Goal: Task Accomplishment & Management: Complete application form

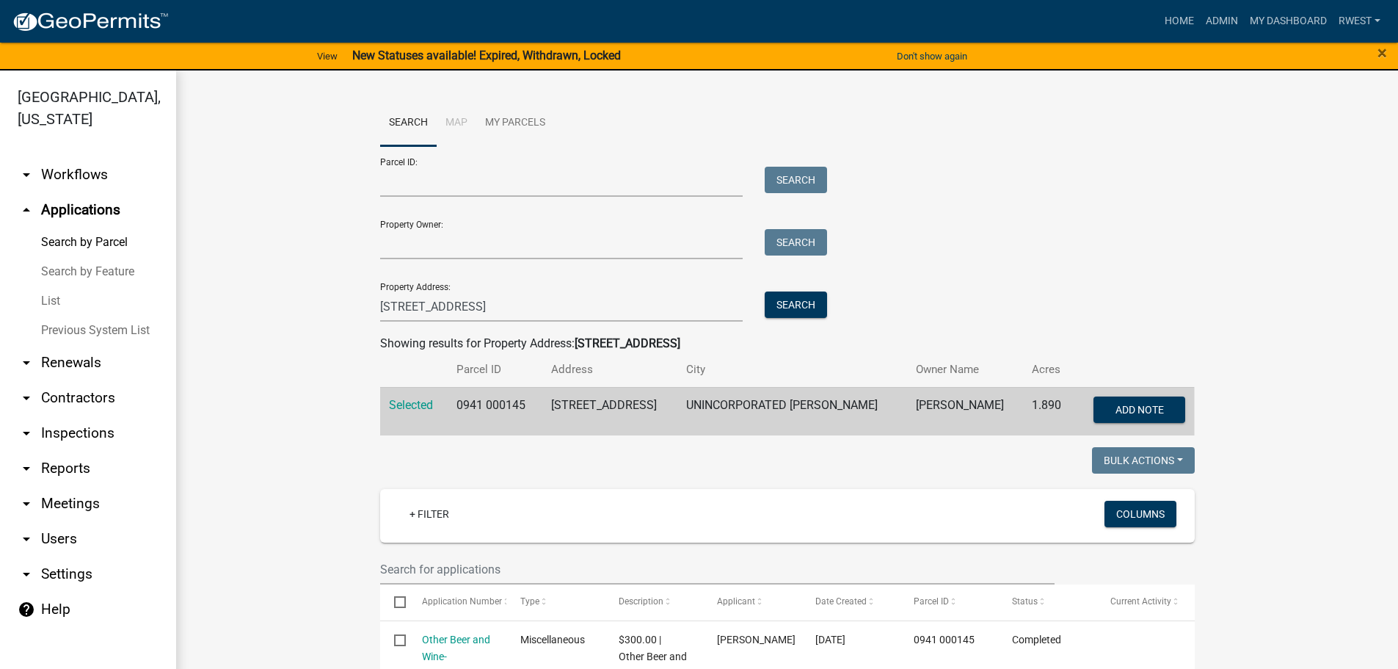
scroll to position [388, 0]
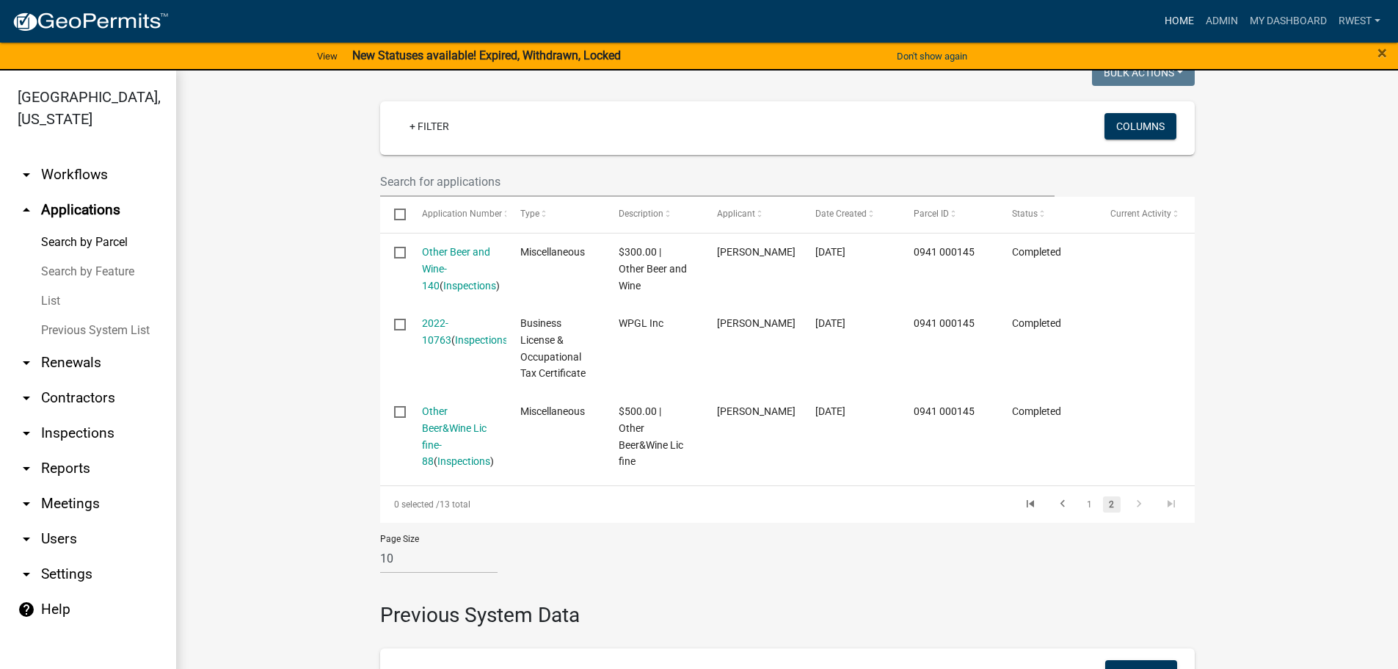
click at [1176, 23] on link "Home" at bounding box center [1179, 21] width 41 height 28
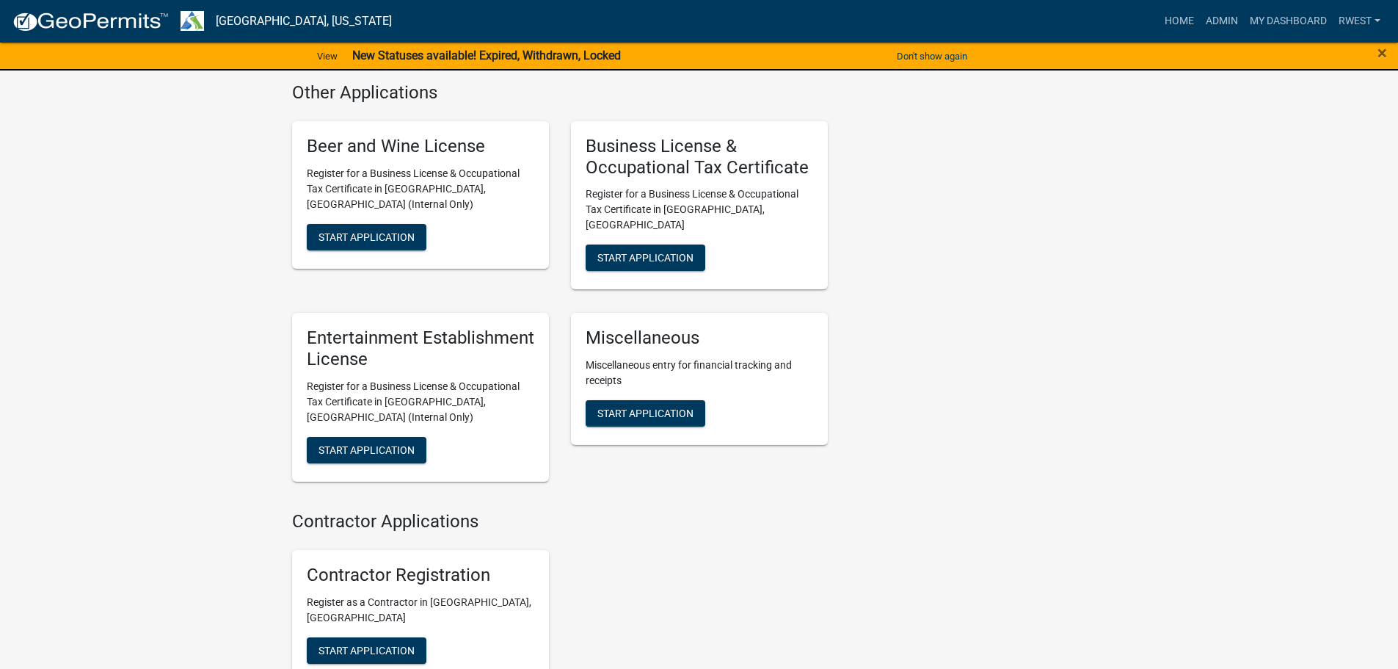
scroll to position [1248, 0]
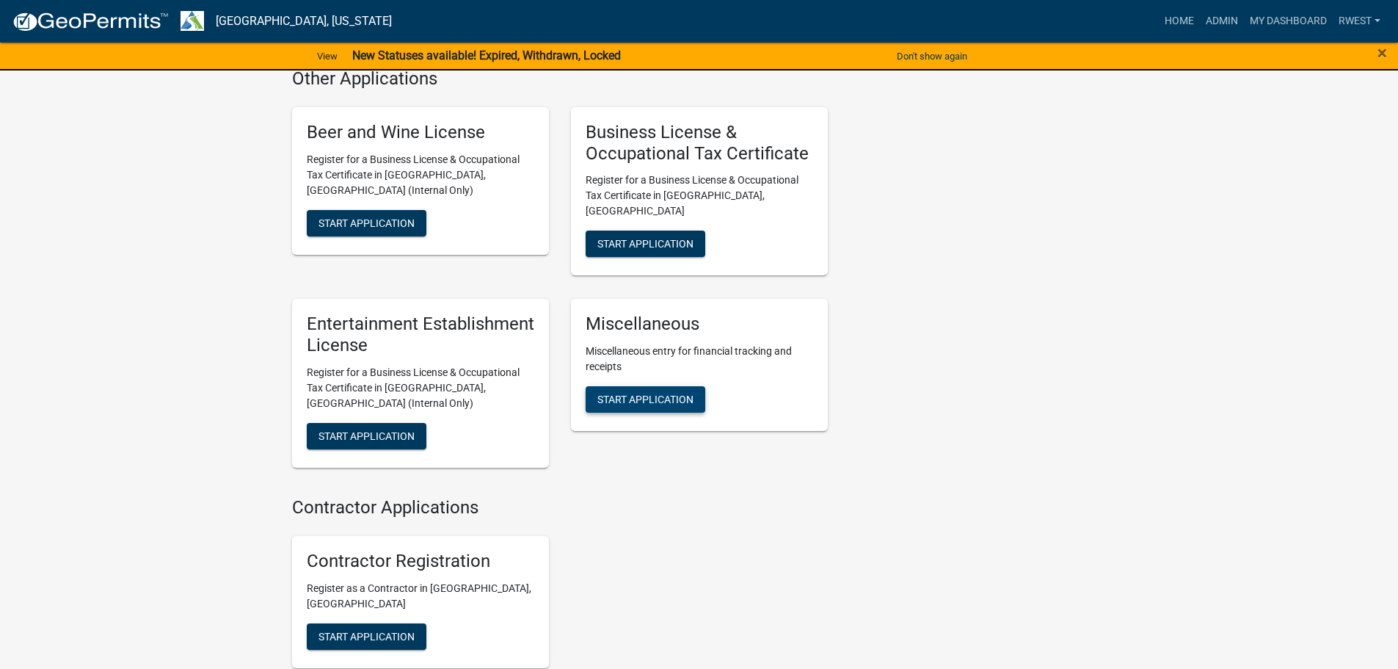
click at [635, 393] on span "Start Application" at bounding box center [645, 399] width 96 height 12
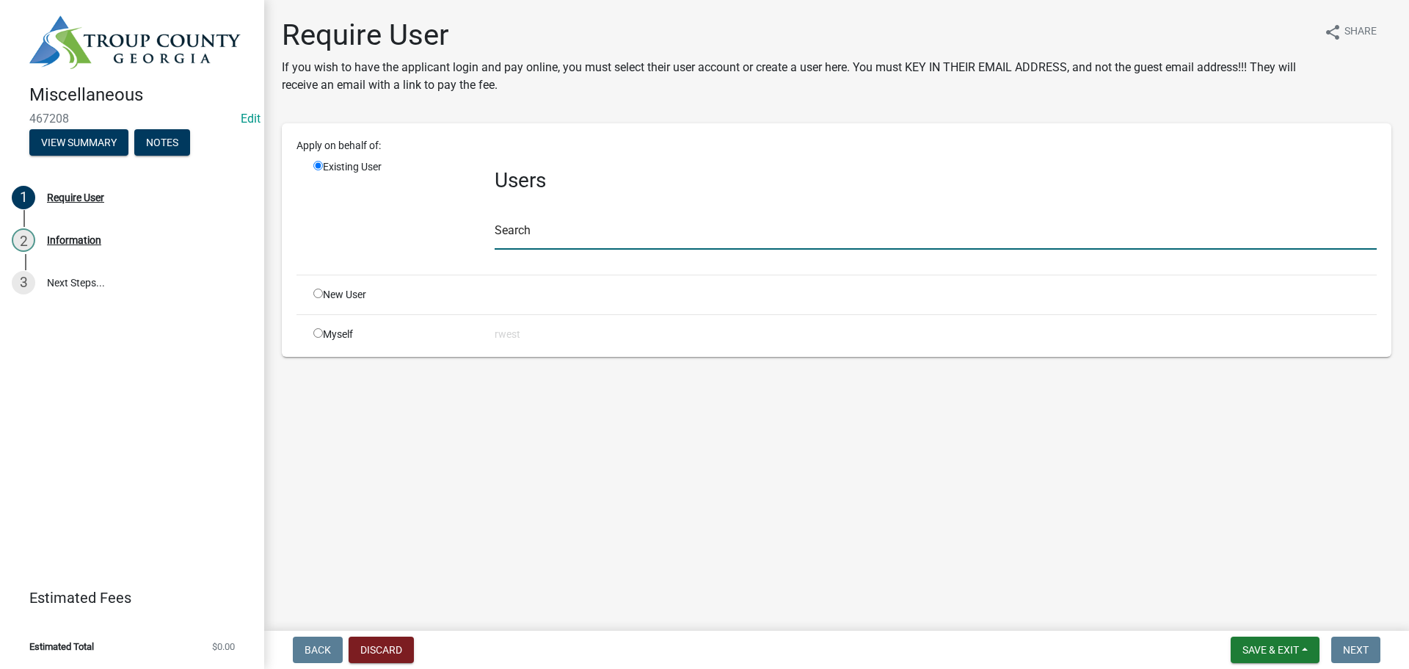
click at [514, 241] on input "text" at bounding box center [936, 234] width 882 height 30
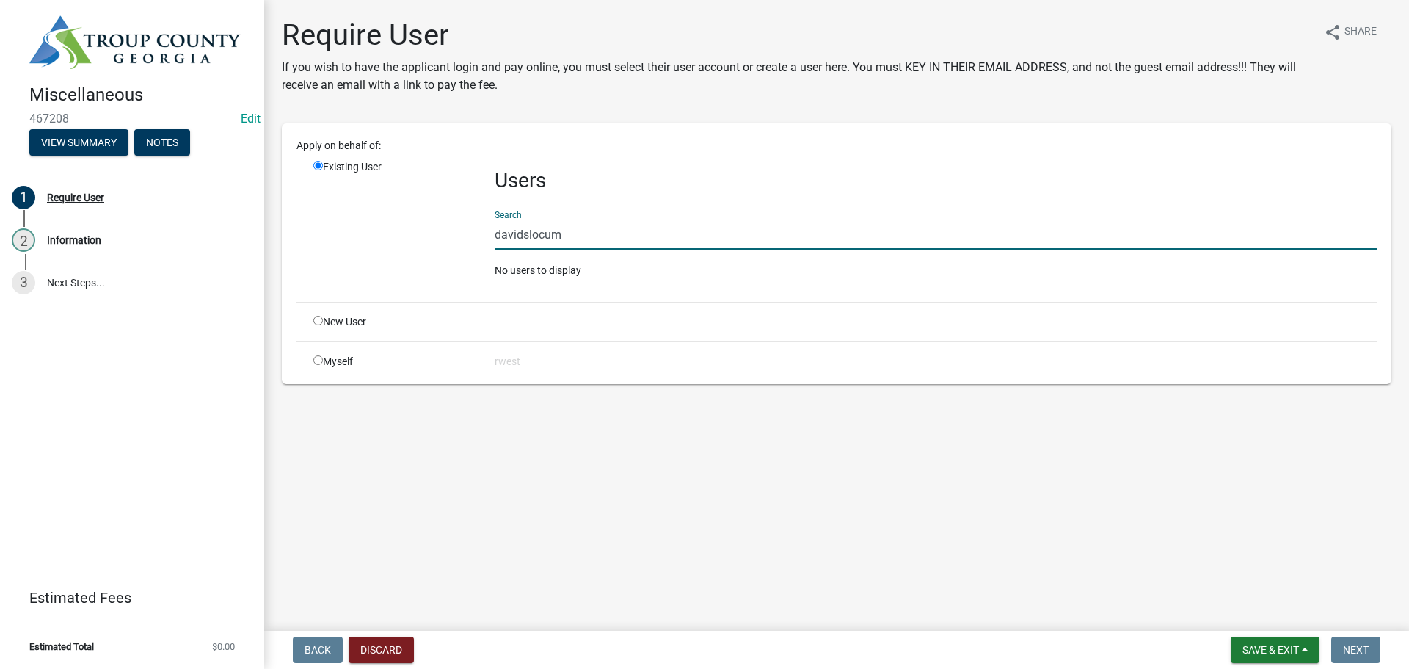
type input "davidslocum"
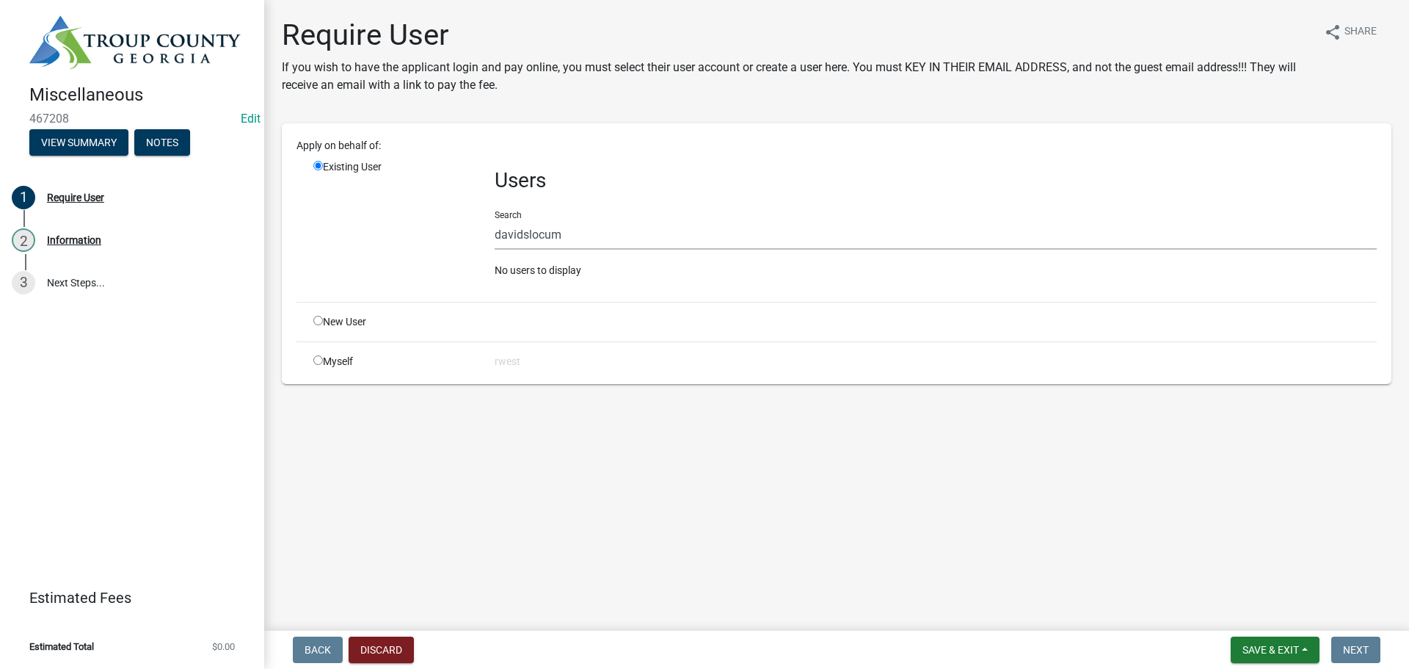
click at [316, 321] on input "radio" at bounding box center [318, 321] width 10 height 10
radio input "true"
radio input "false"
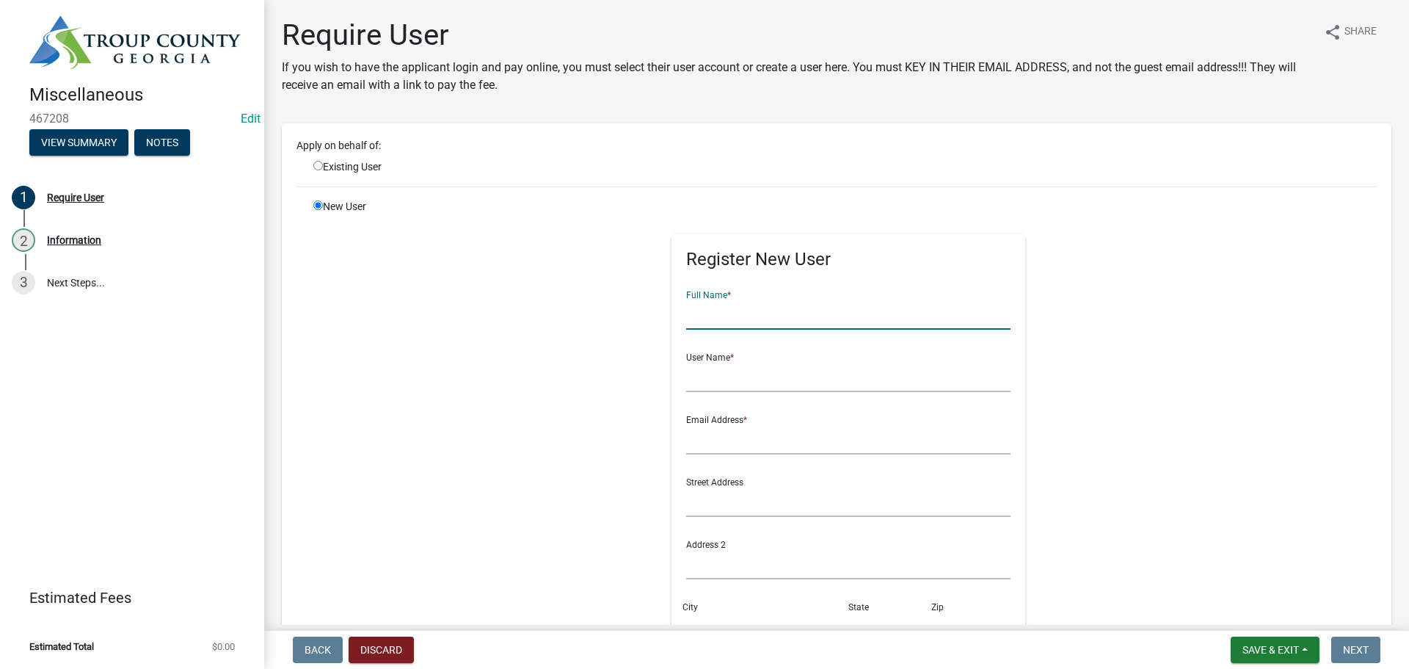
click at [697, 315] on input "text" at bounding box center [848, 314] width 325 height 30
type input "[PERSON_NAME]"
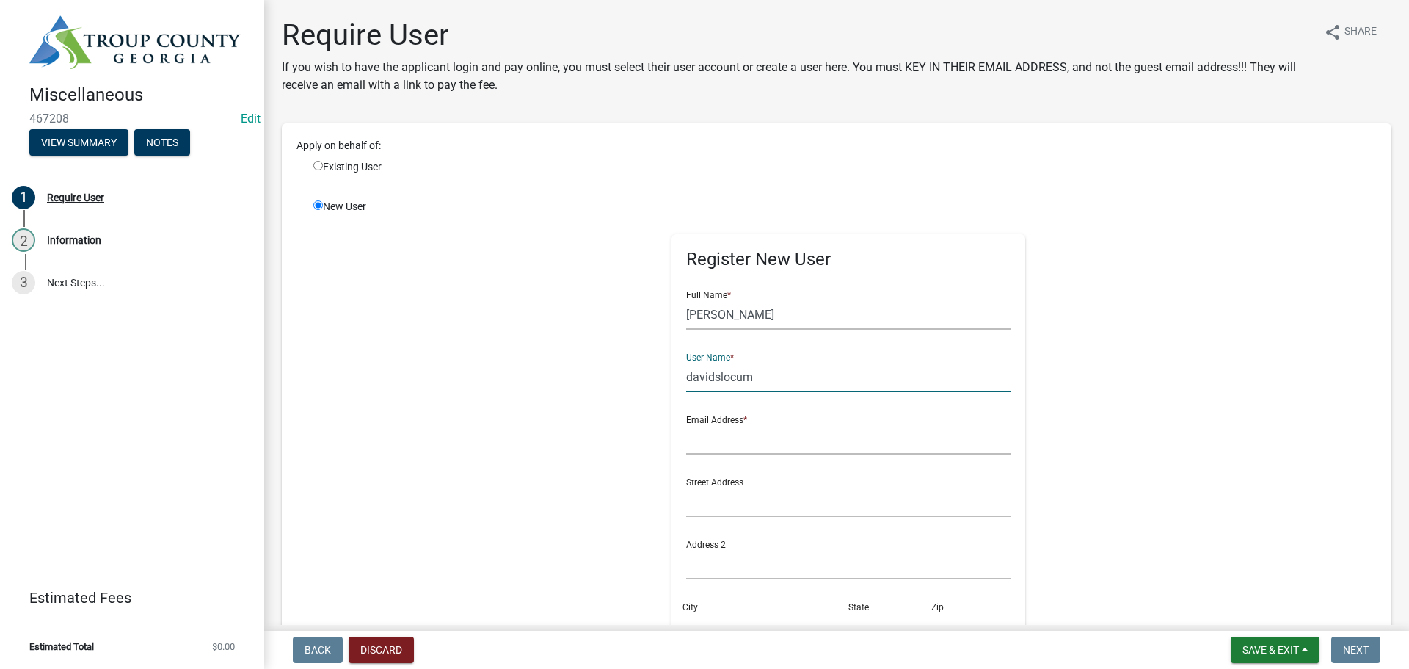
type input "davidslocum"
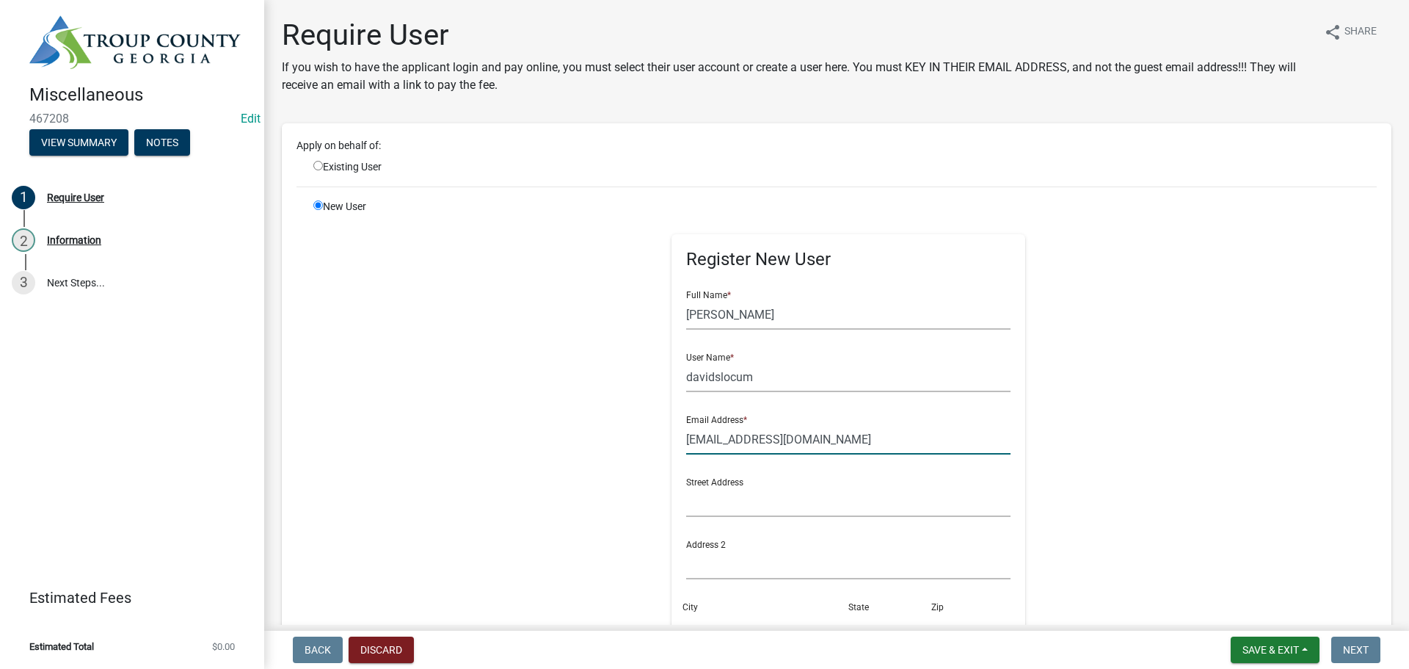
click at [856, 438] on input "[EMAIL_ADDRESS][DOMAIN_NAME]" at bounding box center [848, 439] width 325 height 30
paste input "[PERSON_NAME] <[EMAIL_ADDRESS][DOMAIN_NAME]>"
drag, startPoint x: 832, startPoint y: 440, endPoint x: 950, endPoint y: 439, distance: 118.2
click at [989, 431] on div "Register New User Full Name * [PERSON_NAME] User Name * davidslocum Email Addre…" at bounding box center [849, 522] width 354 height 576
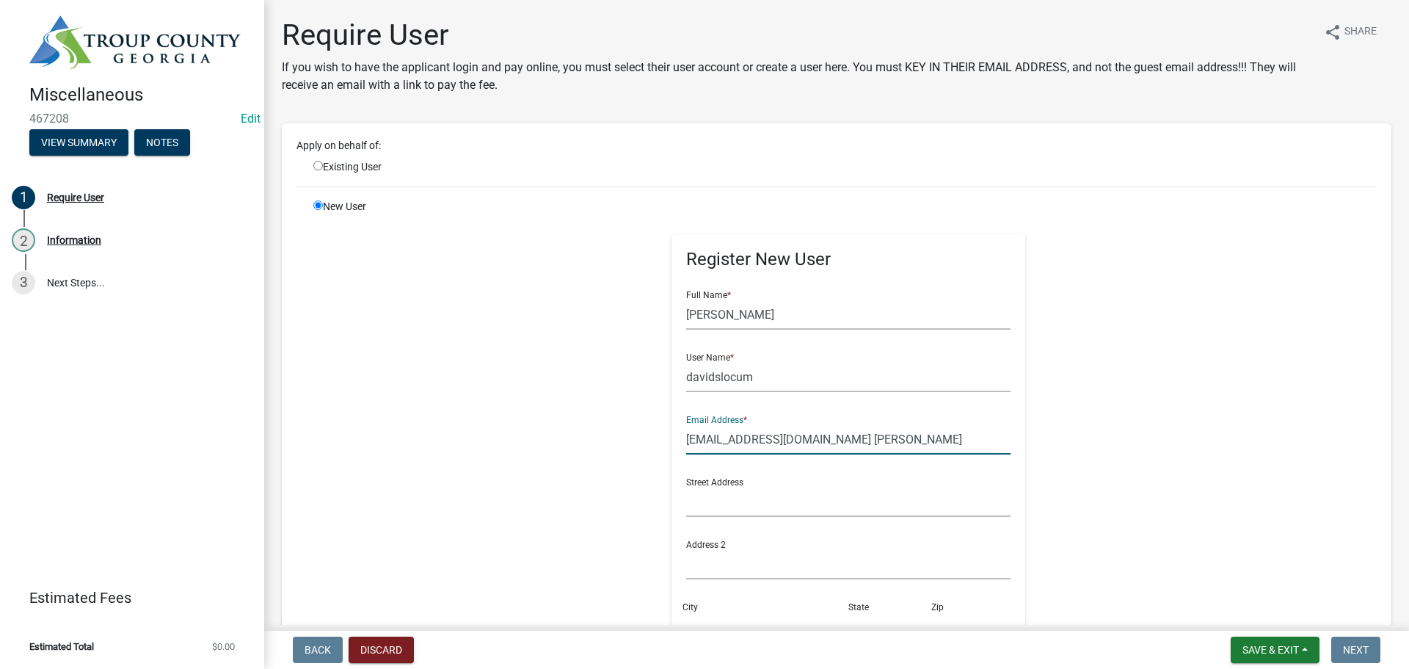
scroll to position [0, 0]
type input "[EMAIL_ADDRESS][DOMAIN_NAME]"
click at [731, 503] on input "text" at bounding box center [848, 502] width 325 height 30
type input "[STREET_ADDRESS]"
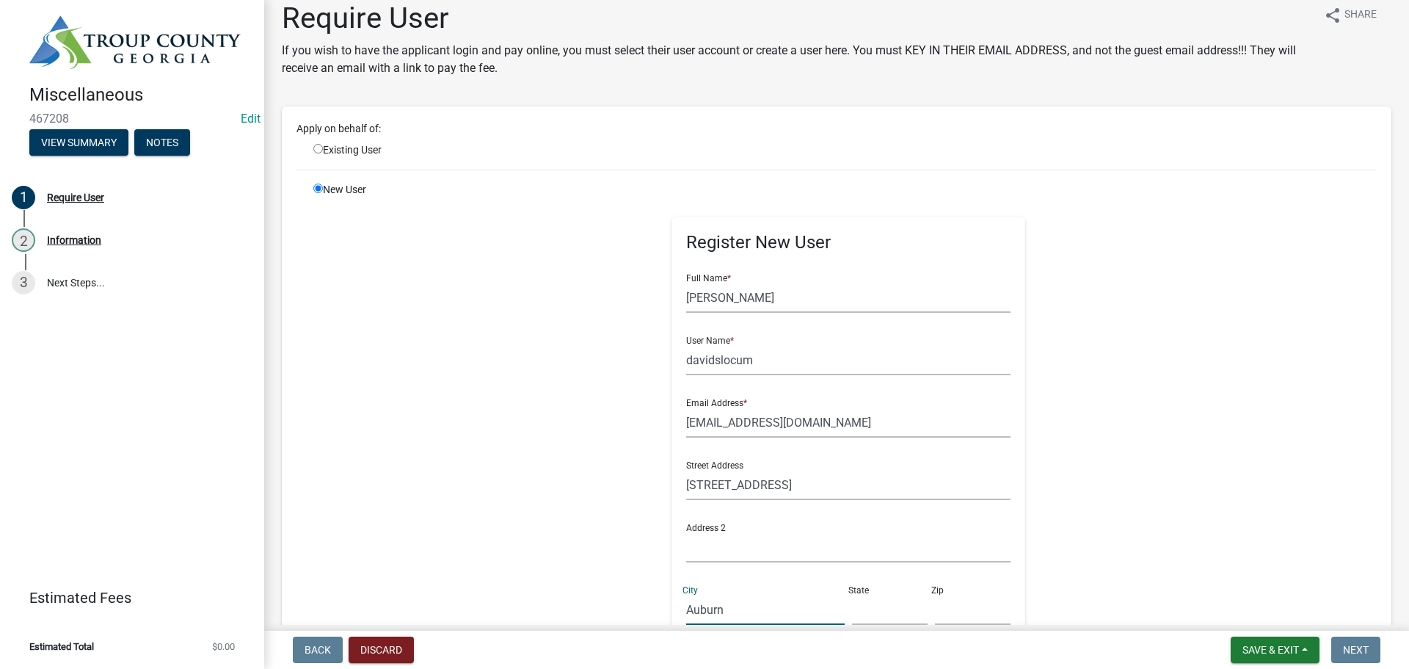
type input "Auburn"
type input "AL"
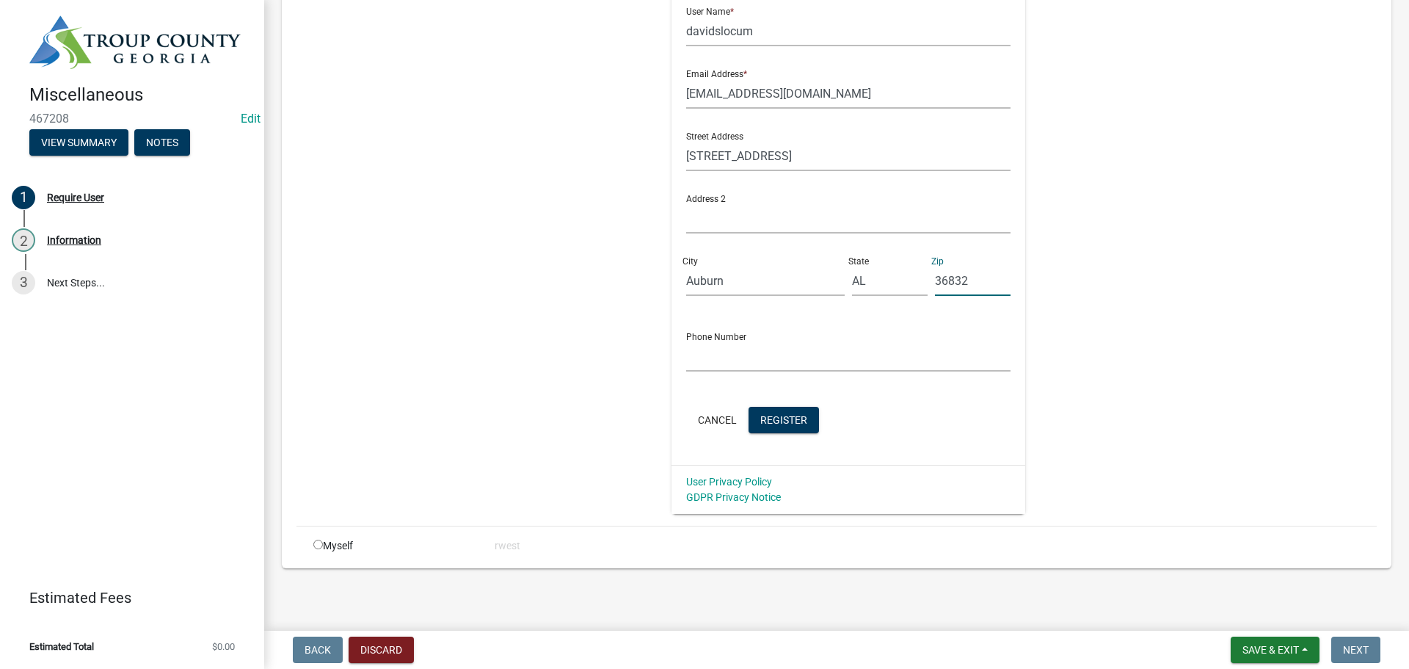
scroll to position [346, 0]
type input "36832"
click at [695, 352] on input "text" at bounding box center [848, 356] width 325 height 30
type input "[PHONE_NUMBER]"
click at [775, 420] on span "Register" at bounding box center [783, 418] width 47 height 12
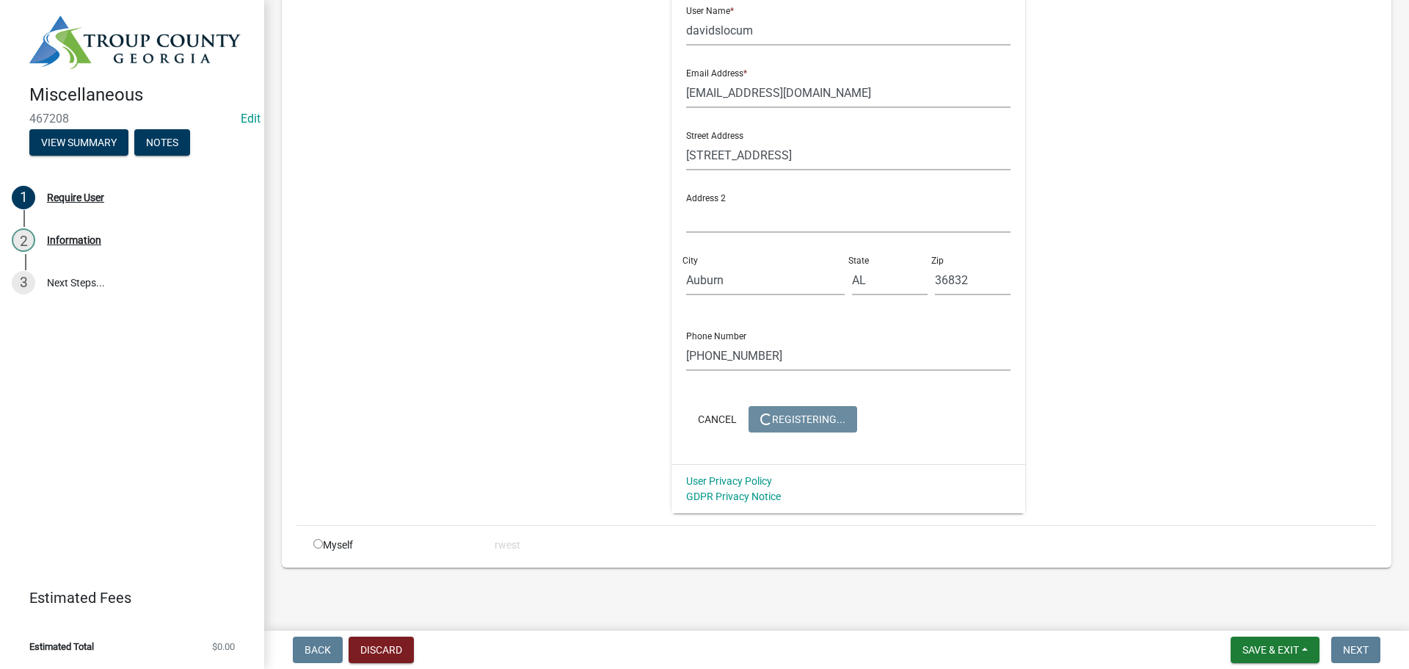
scroll to position [0, 0]
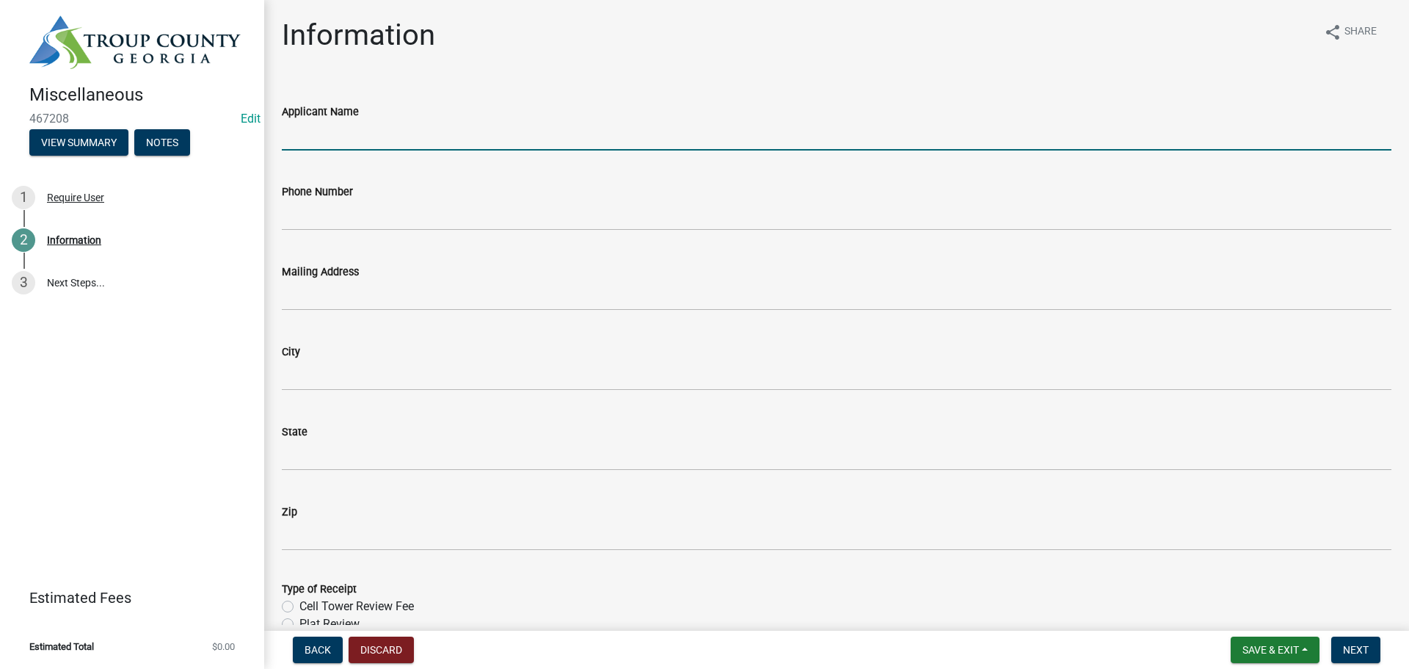
click at [367, 135] on input "Applicant Name" at bounding box center [837, 135] width 1110 height 30
type input "d"
type input "[PERSON_NAME]"
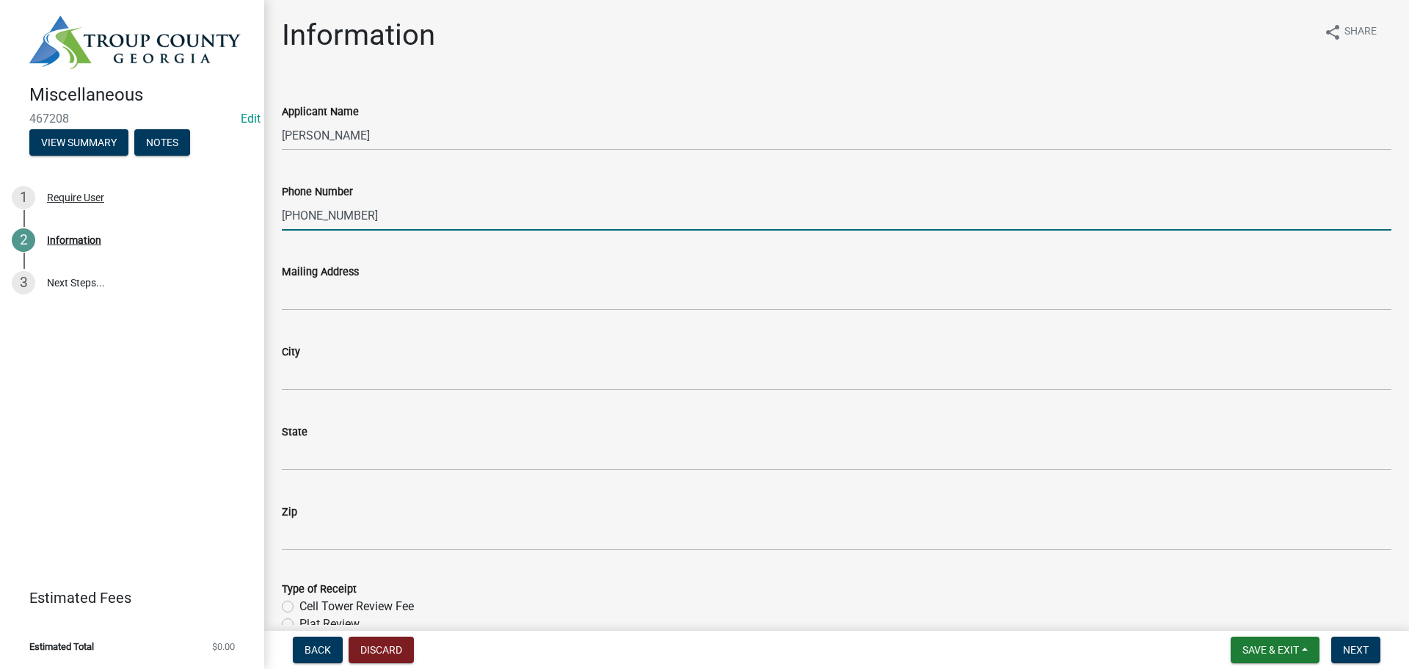
type input "[PHONE_NUMBER]"
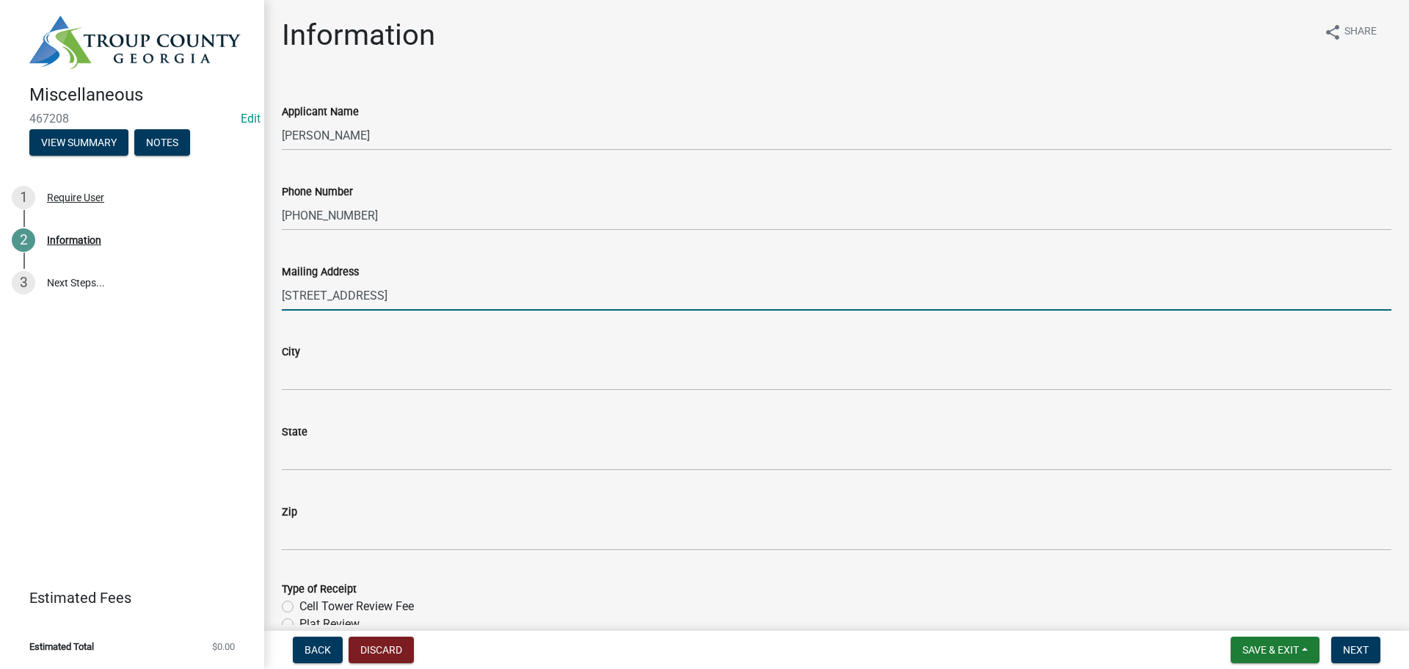
type input "[STREET_ADDRESS]"
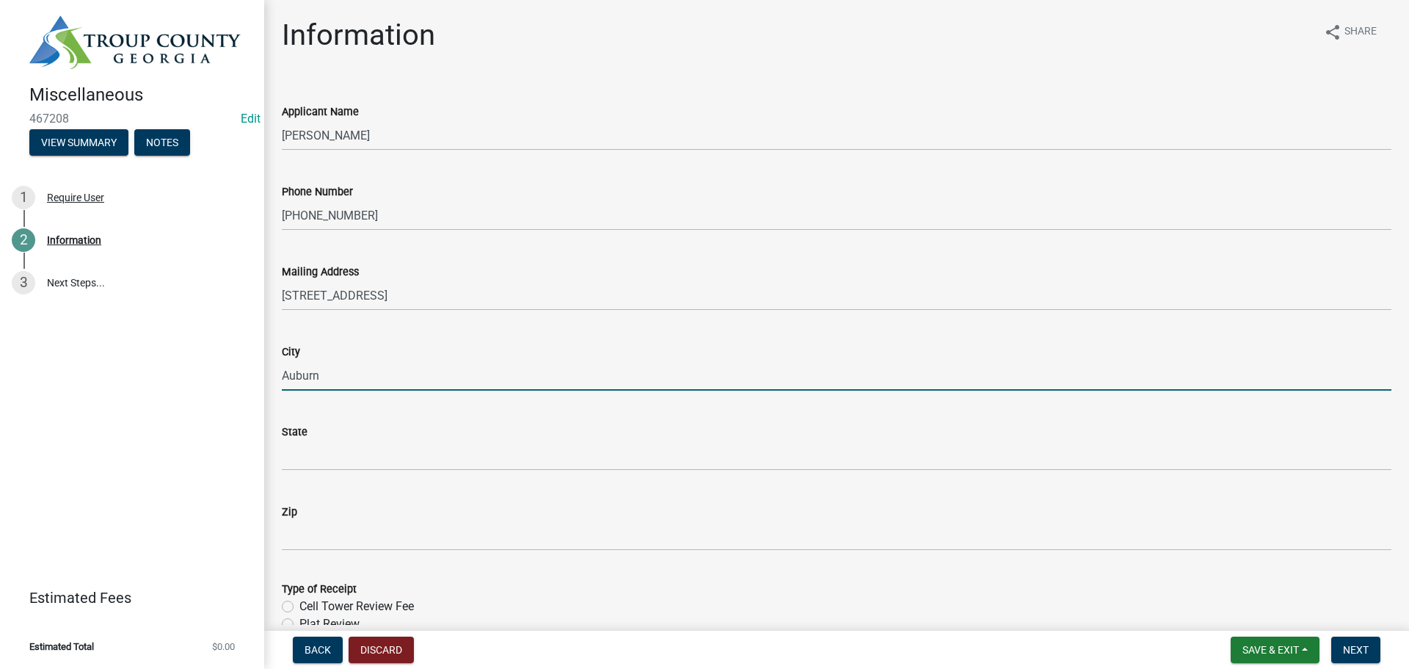
type input "Auburn"
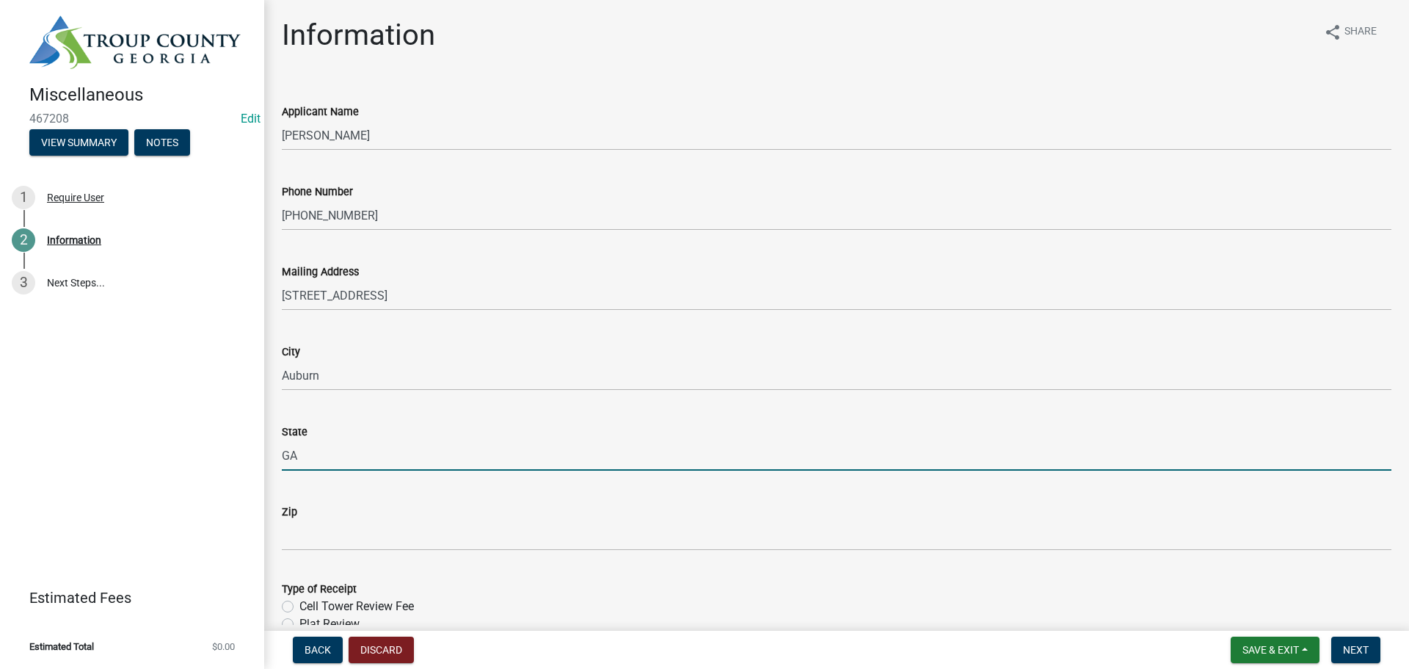
type input "G"
type input "AL"
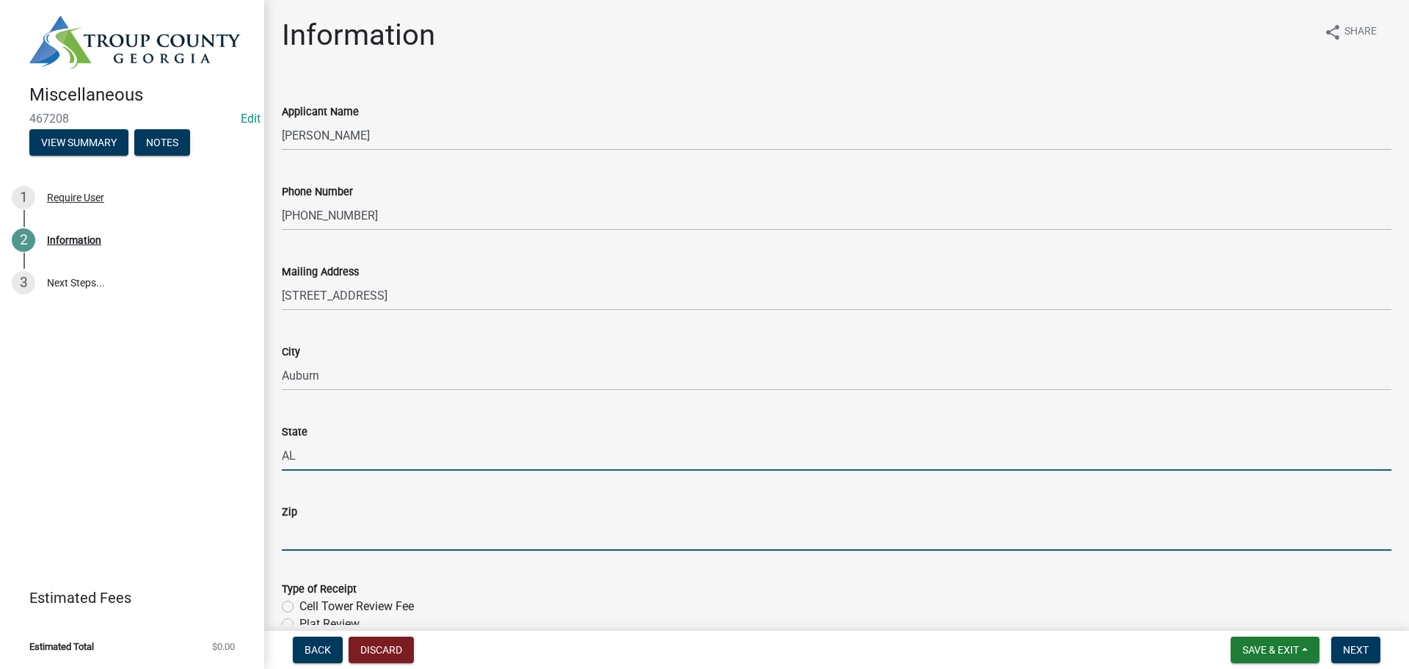
click at [320, 537] on input "Zip" at bounding box center [837, 535] width 1110 height 30
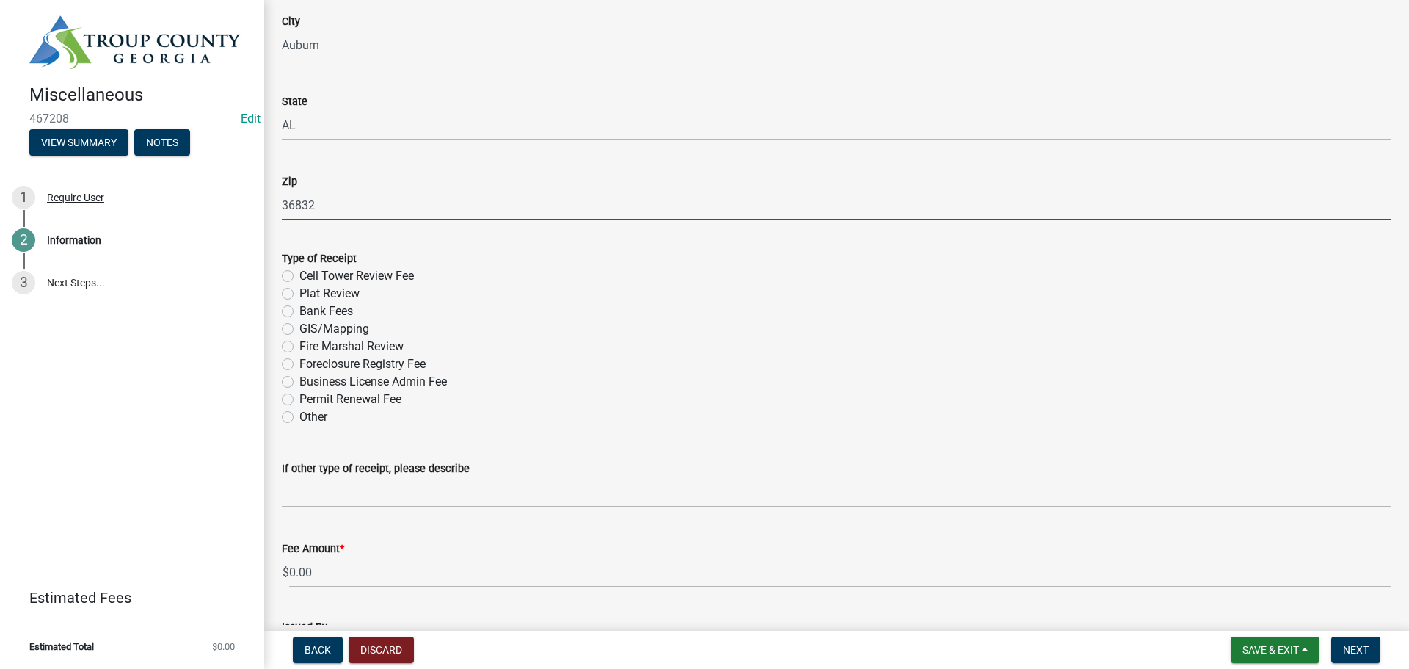
scroll to position [367, 0]
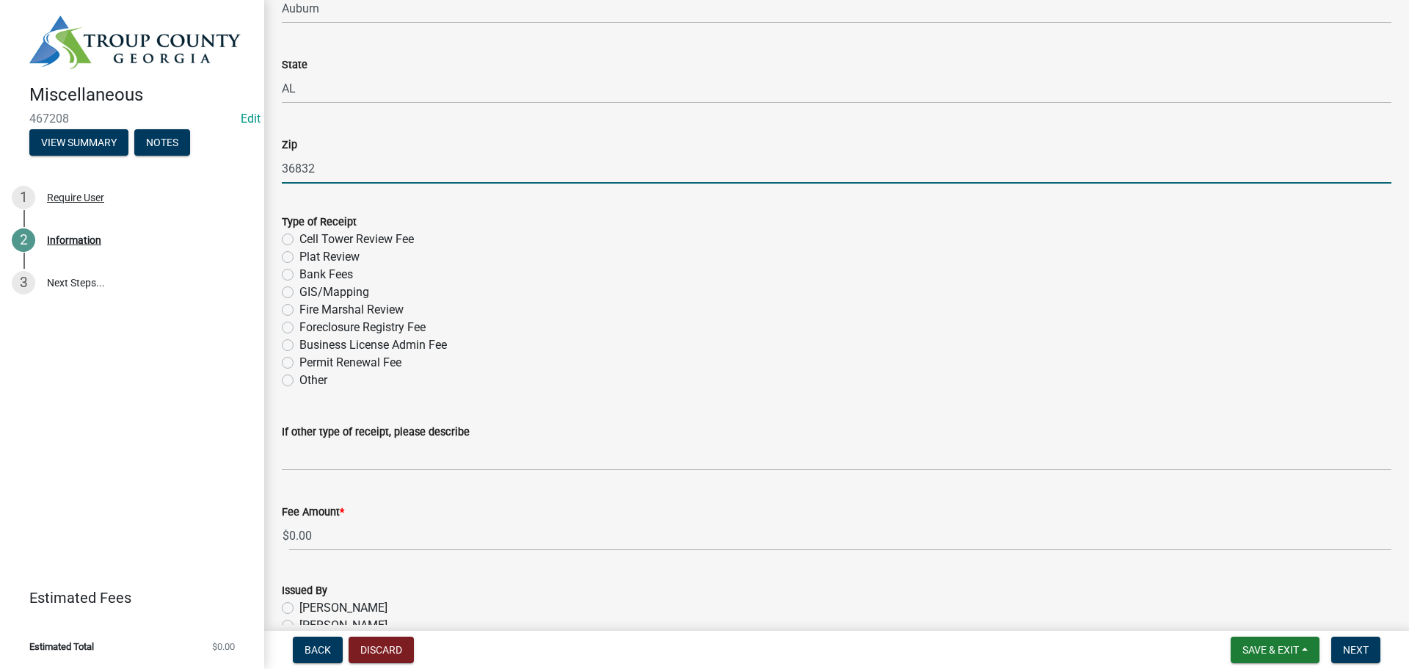
type input "36832"
drag, startPoint x: 290, startPoint y: 380, endPoint x: 299, endPoint y: 450, distance: 70.3
click at [299, 382] on label "Other" at bounding box center [313, 380] width 28 height 18
click at [299, 381] on input "Other" at bounding box center [304, 376] width 10 height 10
radio input "true"
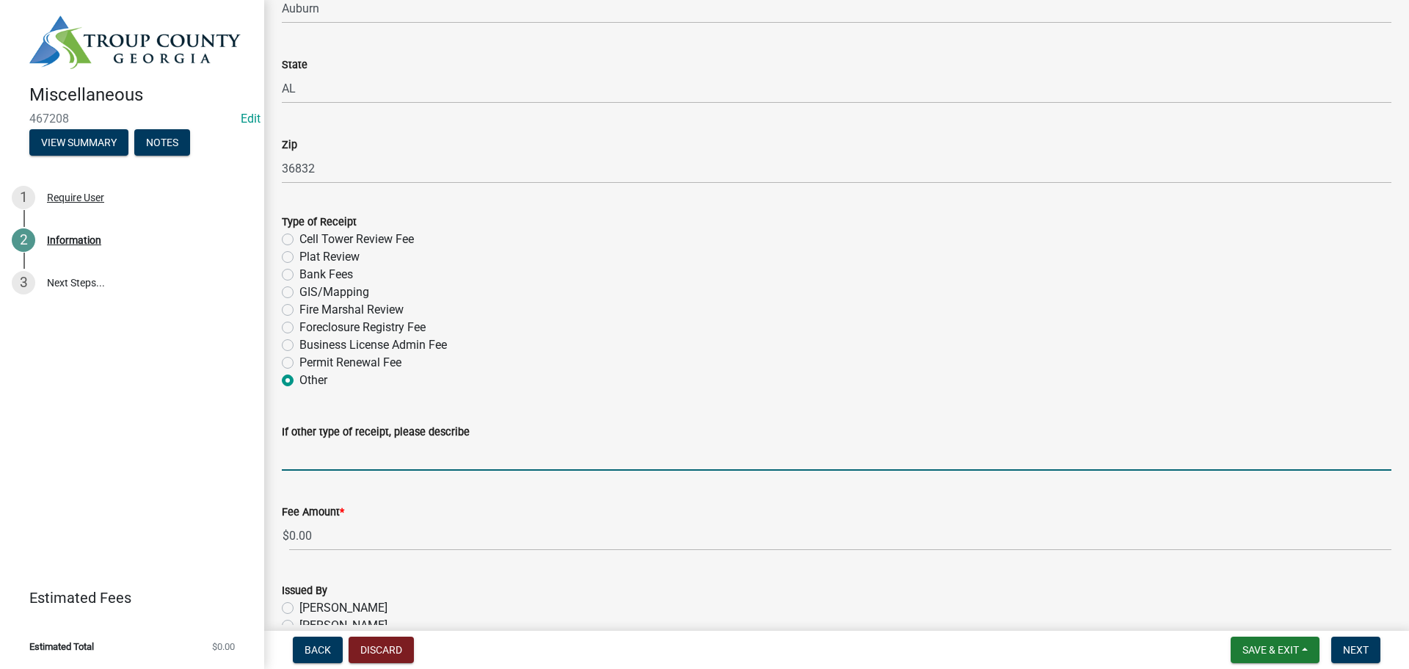
click at [296, 461] on input "If other type of receipt, please describe" at bounding box center [837, 455] width 1110 height 30
type input "c"
type input "Construction Plan"
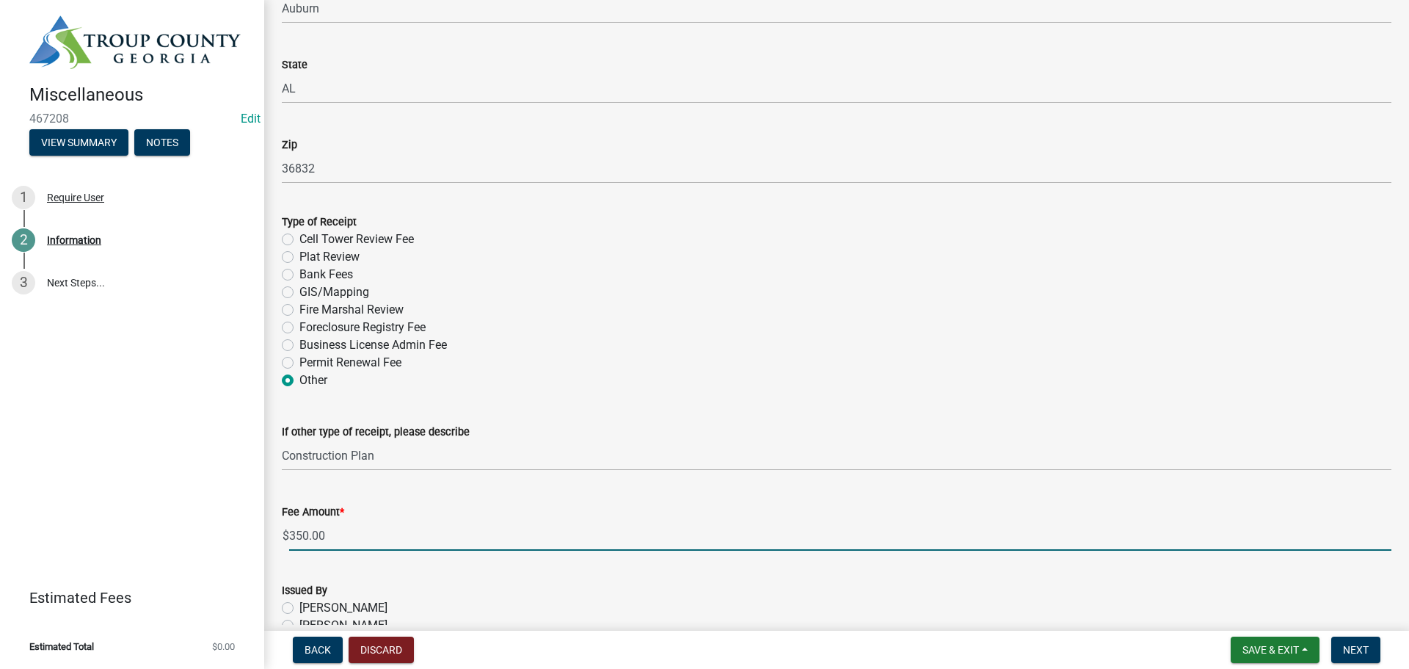
scroll to position [661, 0]
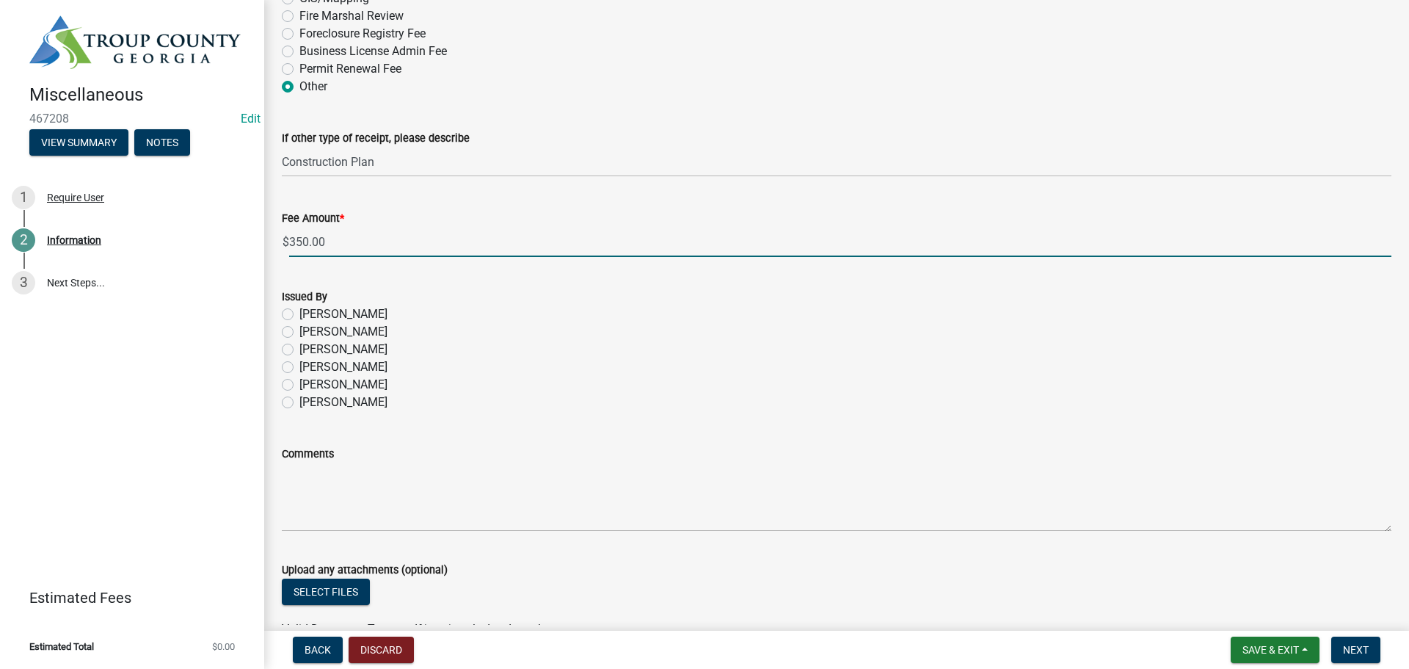
type input "350.00"
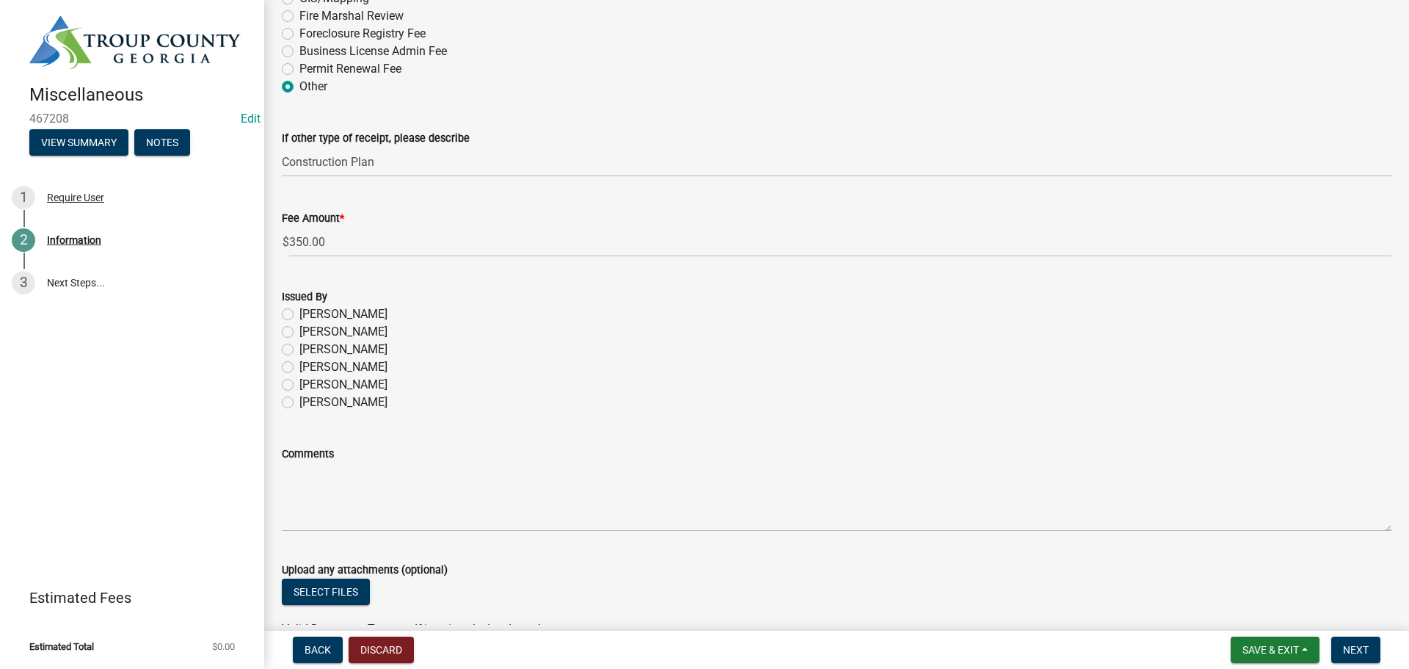
click at [299, 315] on label "[PERSON_NAME]" at bounding box center [343, 314] width 88 height 18
click at [299, 315] on input "[PERSON_NAME]" at bounding box center [304, 310] width 10 height 10
radio input "true"
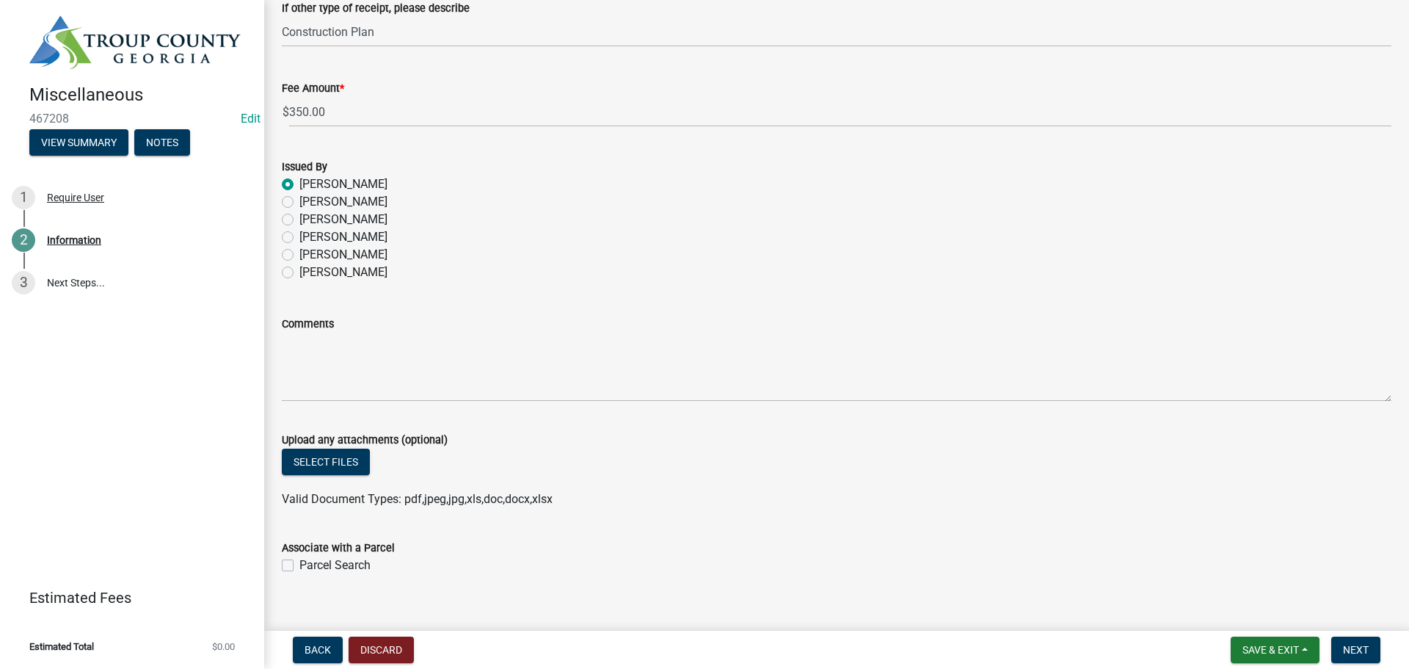
scroll to position [810, 0]
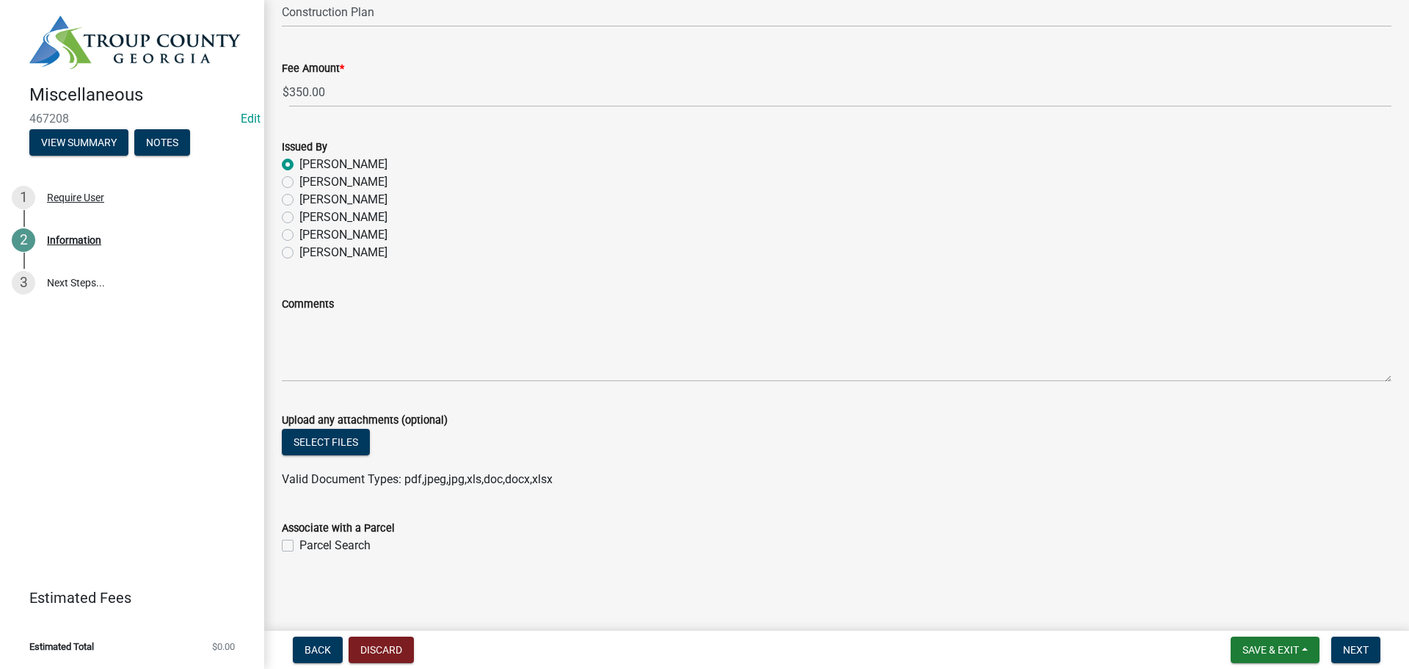
click at [299, 542] on label "Parcel Search" at bounding box center [334, 546] width 71 height 18
click at [299, 542] on input "Parcel Search" at bounding box center [304, 542] width 10 height 10
checkbox input "true"
click at [1351, 652] on span "Next" at bounding box center [1356, 650] width 26 height 12
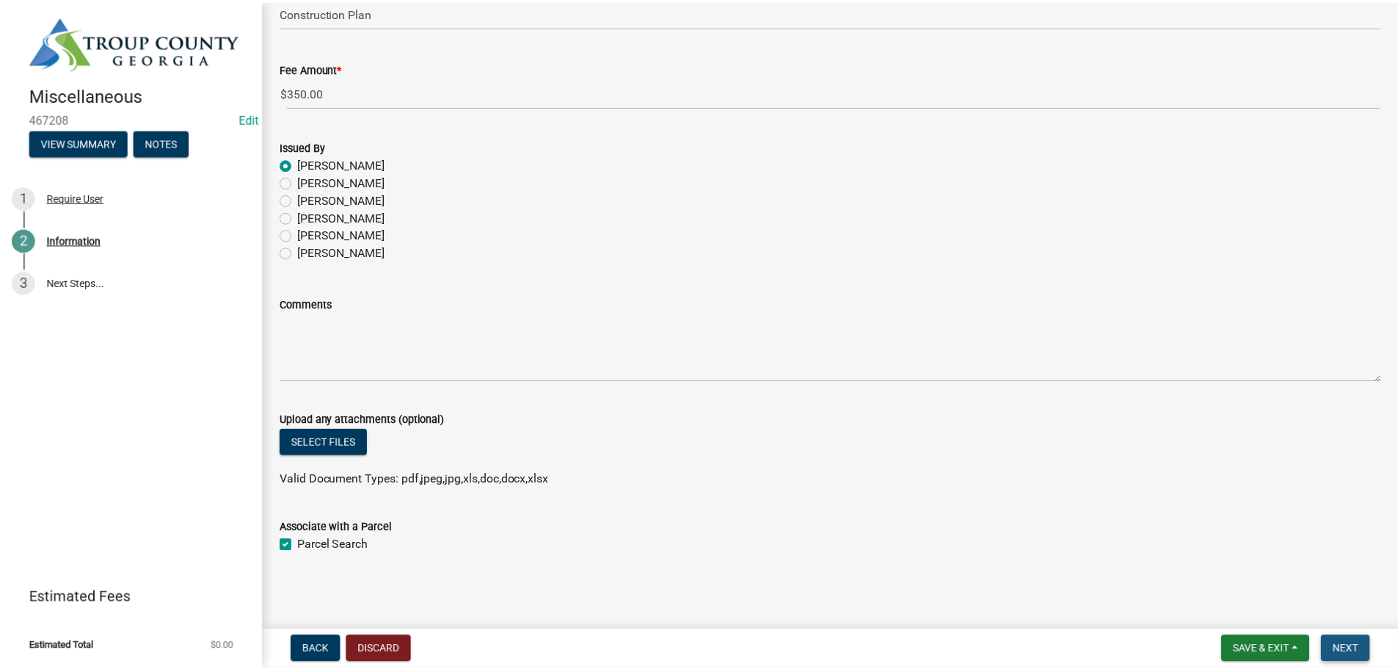
scroll to position [0, 0]
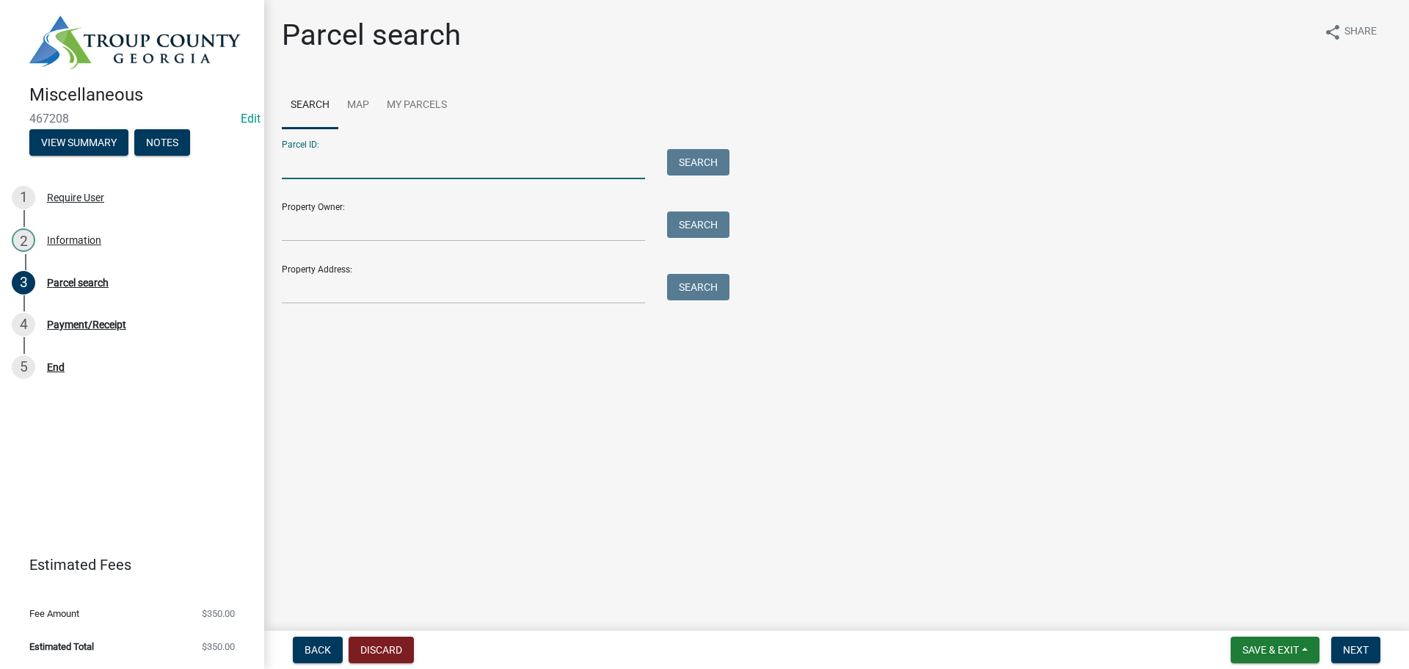
paste input "0060 000017"
type input "0060 000017"
click at [716, 159] on button "Search" at bounding box center [698, 162] width 62 height 26
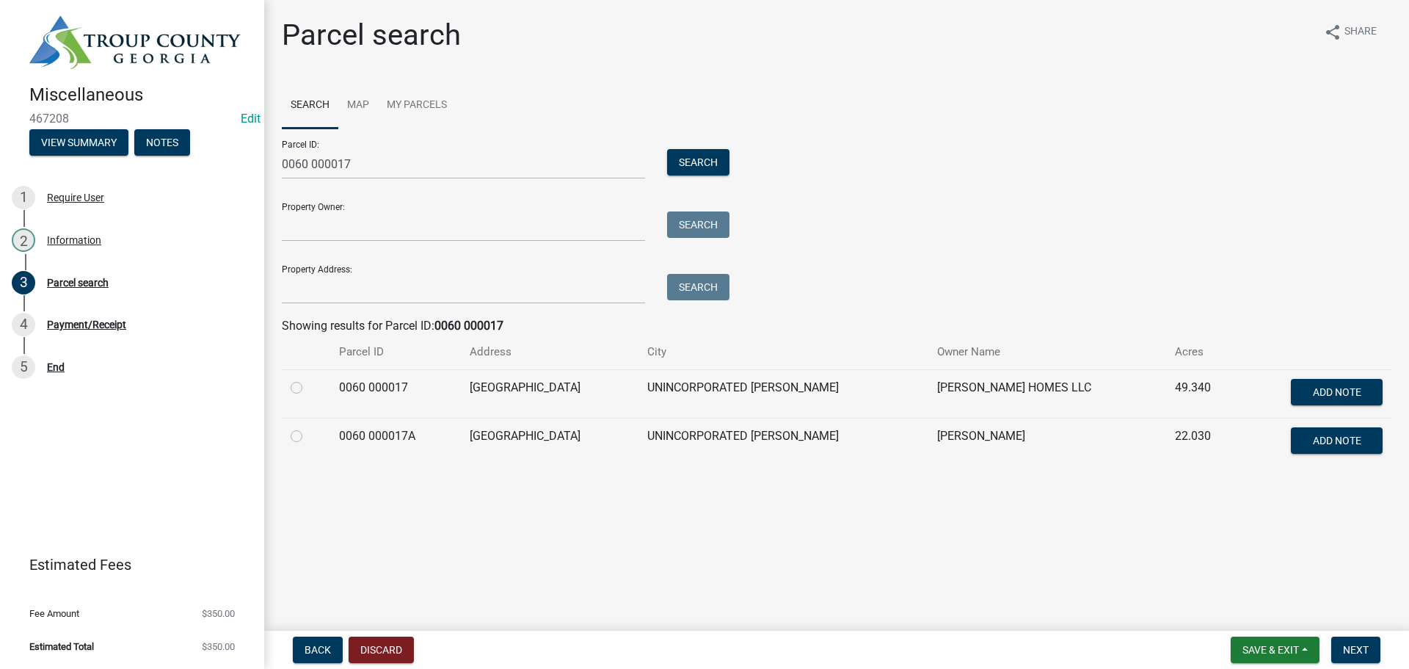
click at [308, 379] on label at bounding box center [308, 379] width 0 height 0
click at [308, 388] on 000017 "radio" at bounding box center [313, 384] width 10 height 10
radio 000017 "true"
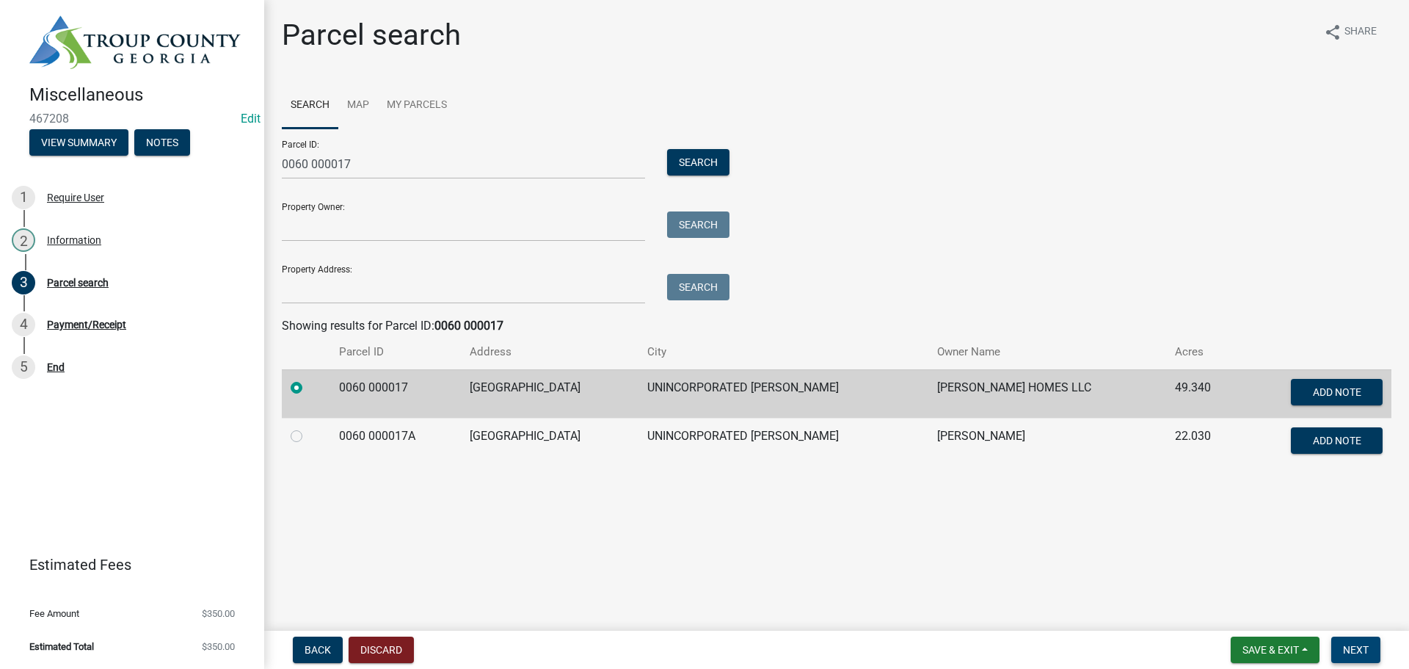
click at [1353, 650] on span "Next" at bounding box center [1356, 650] width 26 height 12
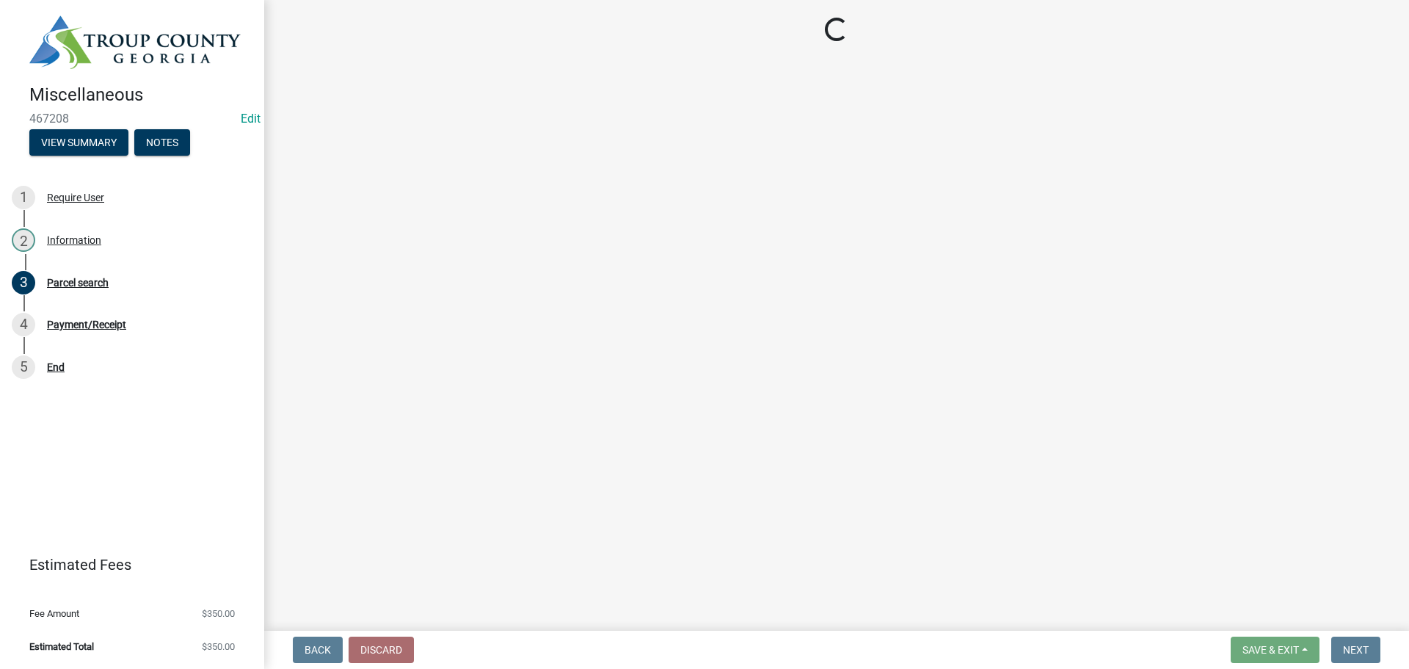
select select "3: 3"
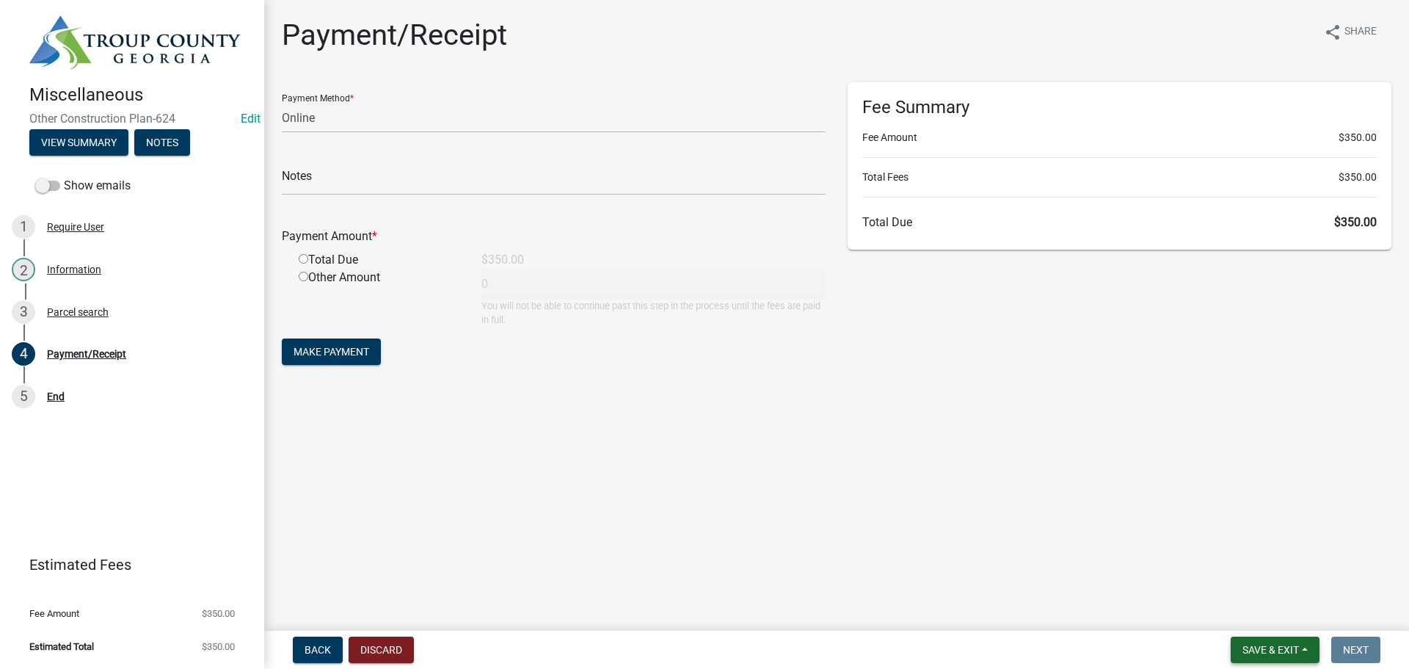
click at [1257, 650] on span "Save & Exit" at bounding box center [1271, 650] width 57 height 12
click at [1263, 611] on button "Save & Exit" at bounding box center [1260, 611] width 117 height 35
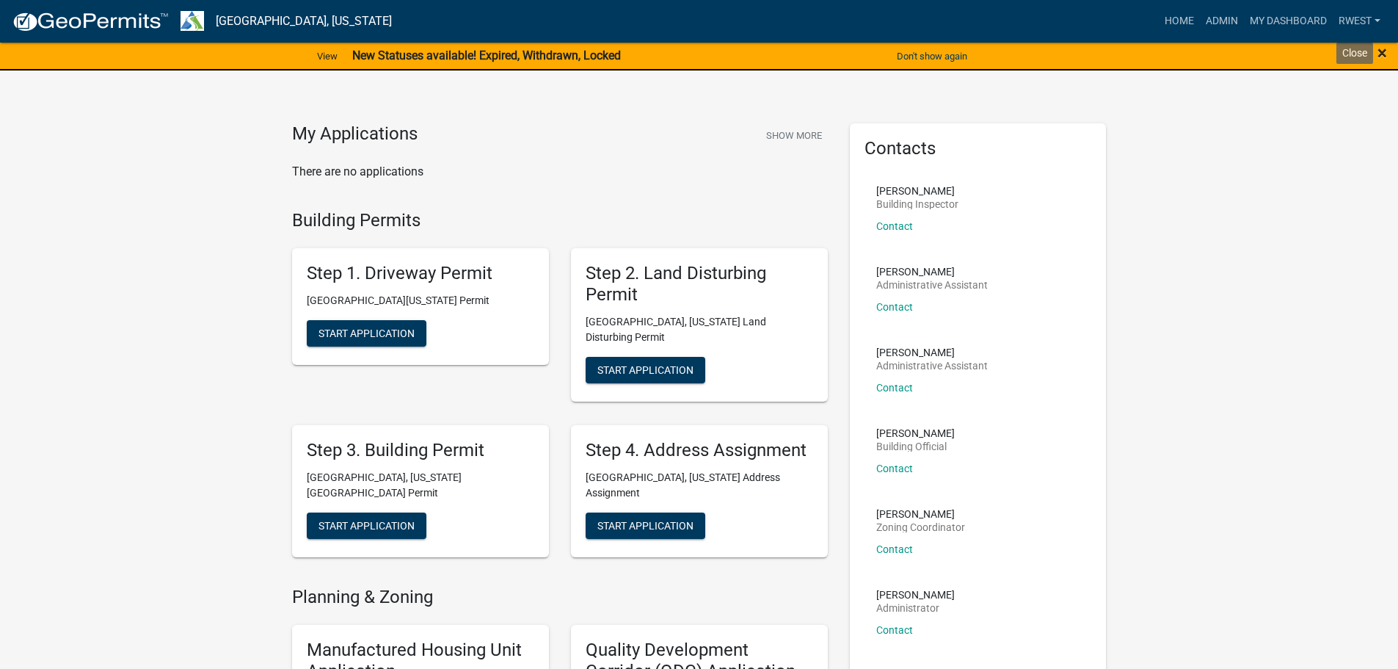
click at [1382, 53] on span "×" at bounding box center [1383, 53] width 10 height 21
